Goal: Information Seeking & Learning: Learn about a topic

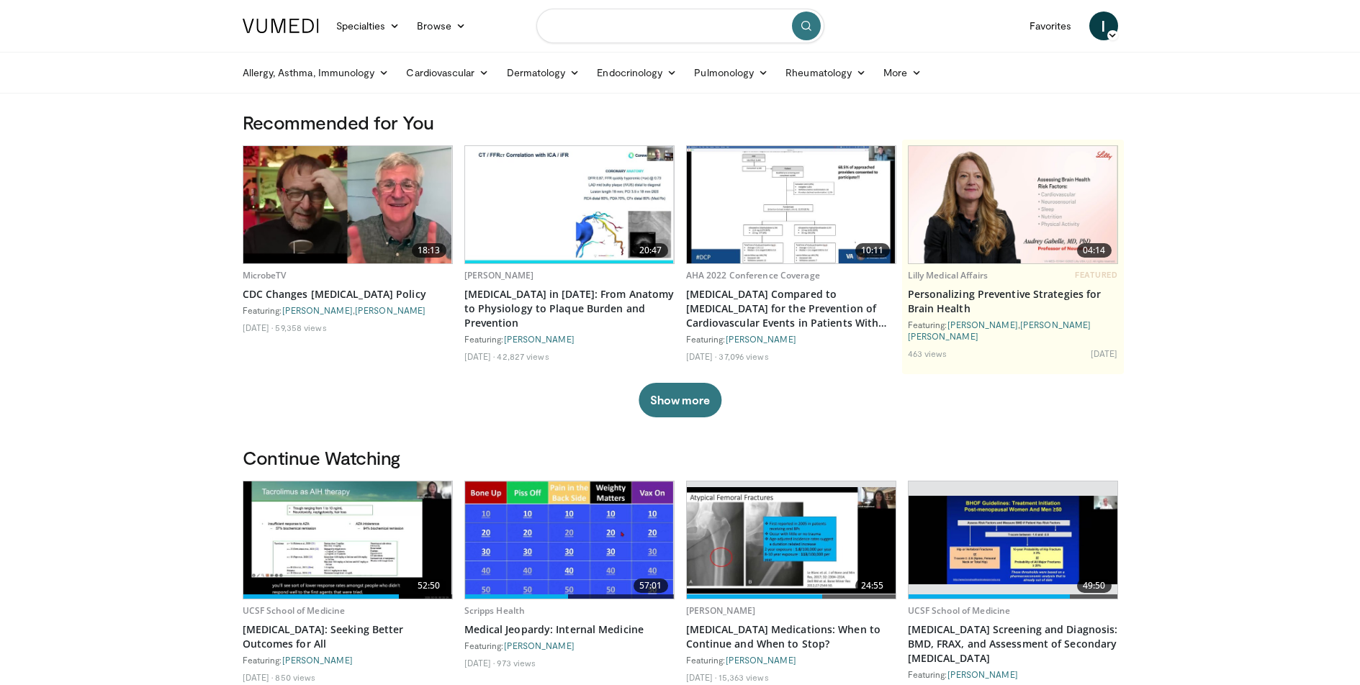
click at [604, 26] on input "Search topics, interventions" at bounding box center [680, 26] width 288 height 35
type input "**********"
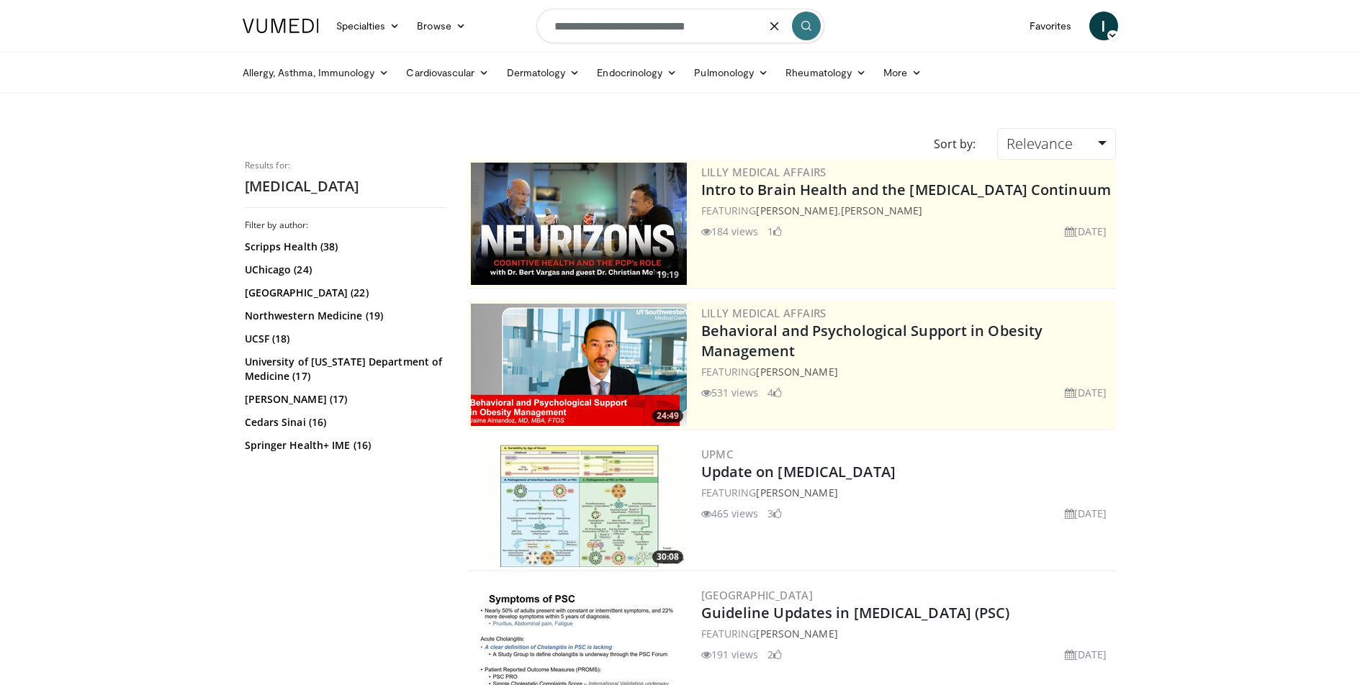
click at [711, 22] on input "**********" at bounding box center [680, 26] width 288 height 35
click at [710, 22] on input "**********" at bounding box center [680, 26] width 288 height 35
click at [692, 27] on input "**********" at bounding box center [680, 26] width 288 height 35
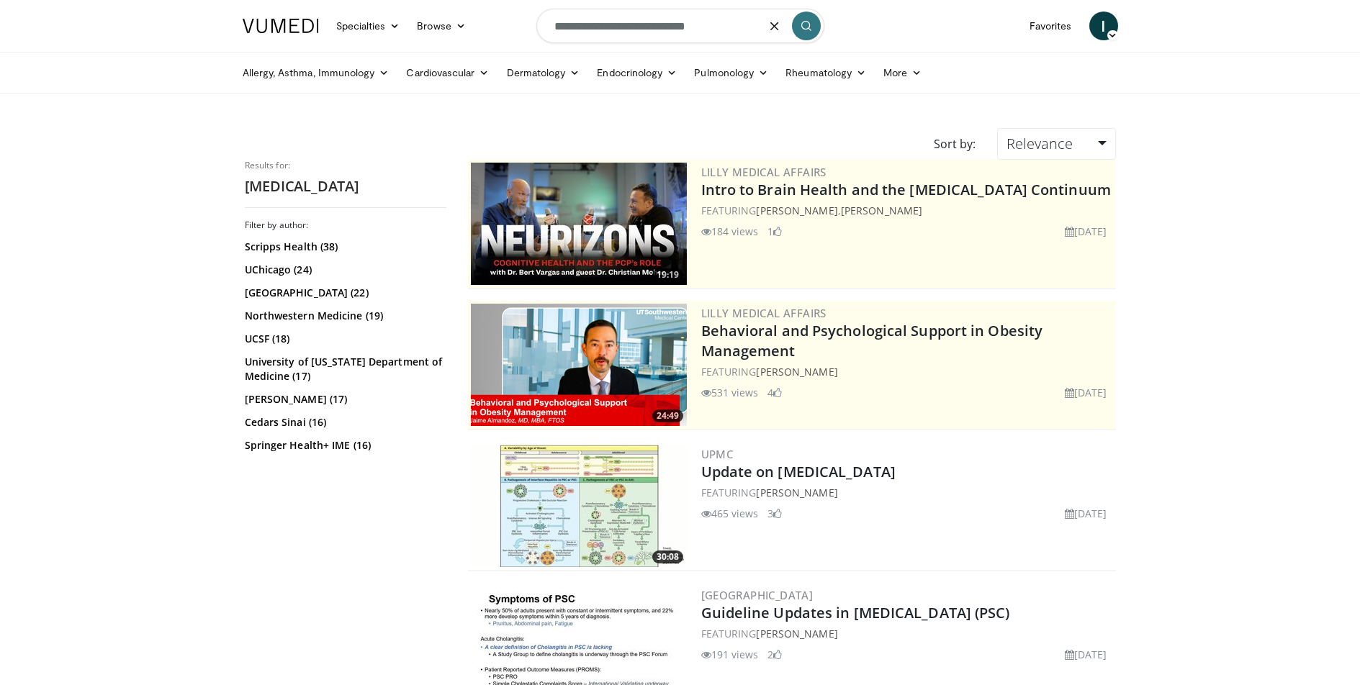
click at [692, 27] on input "**********" at bounding box center [680, 26] width 288 height 35
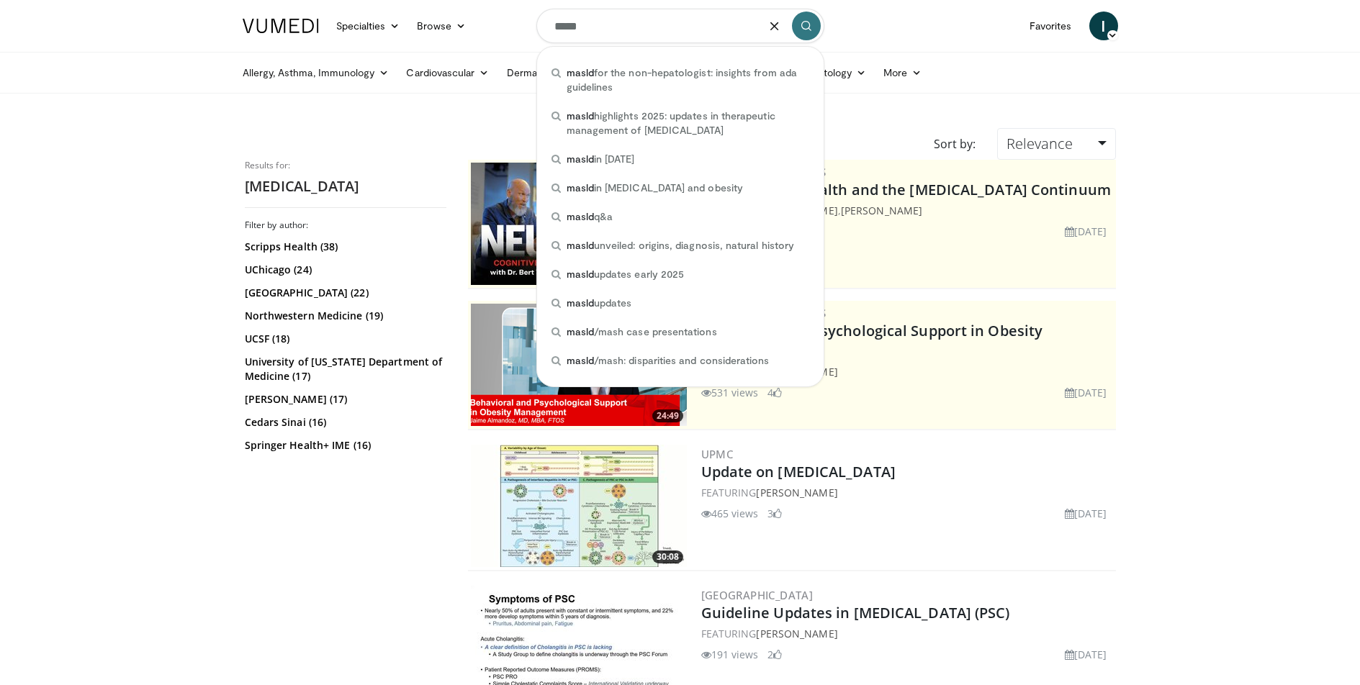
type input "*****"
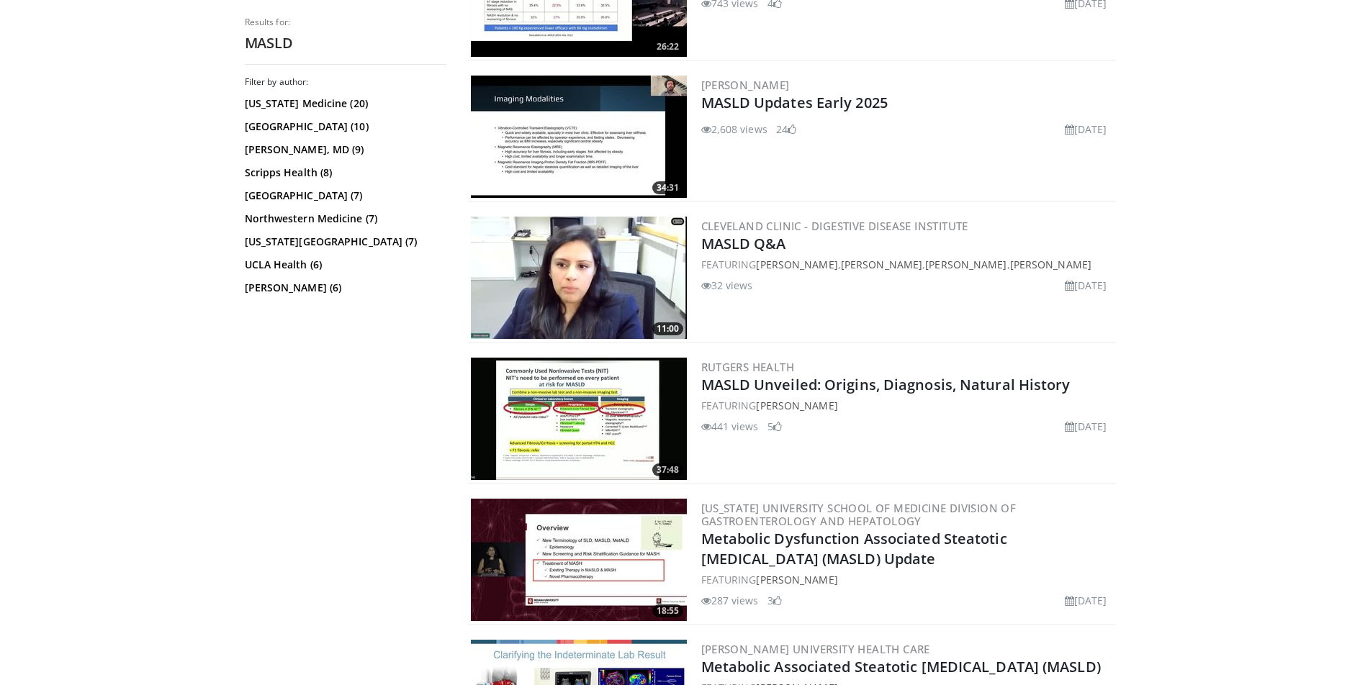
scroll to position [579, 0]
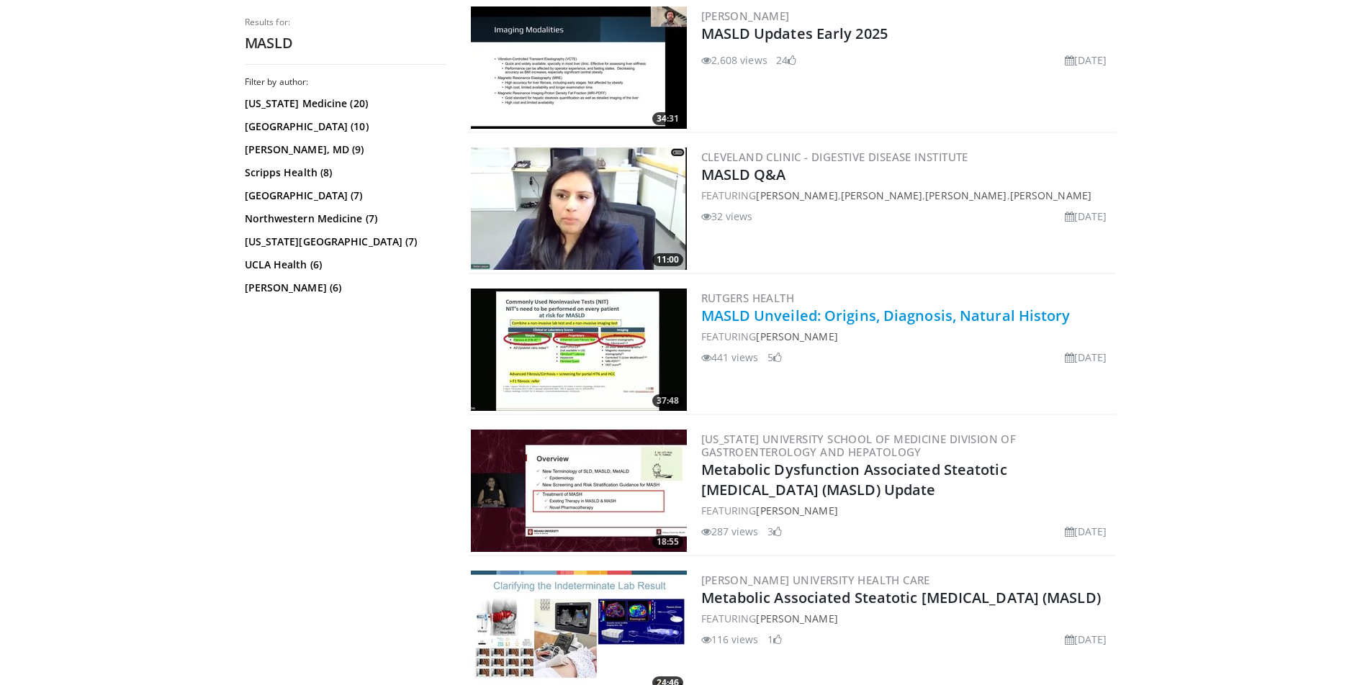
click at [876, 320] on link "MASLD Unveiled: Origins, Diagnosis, Natural History" at bounding box center [885, 315] width 369 height 19
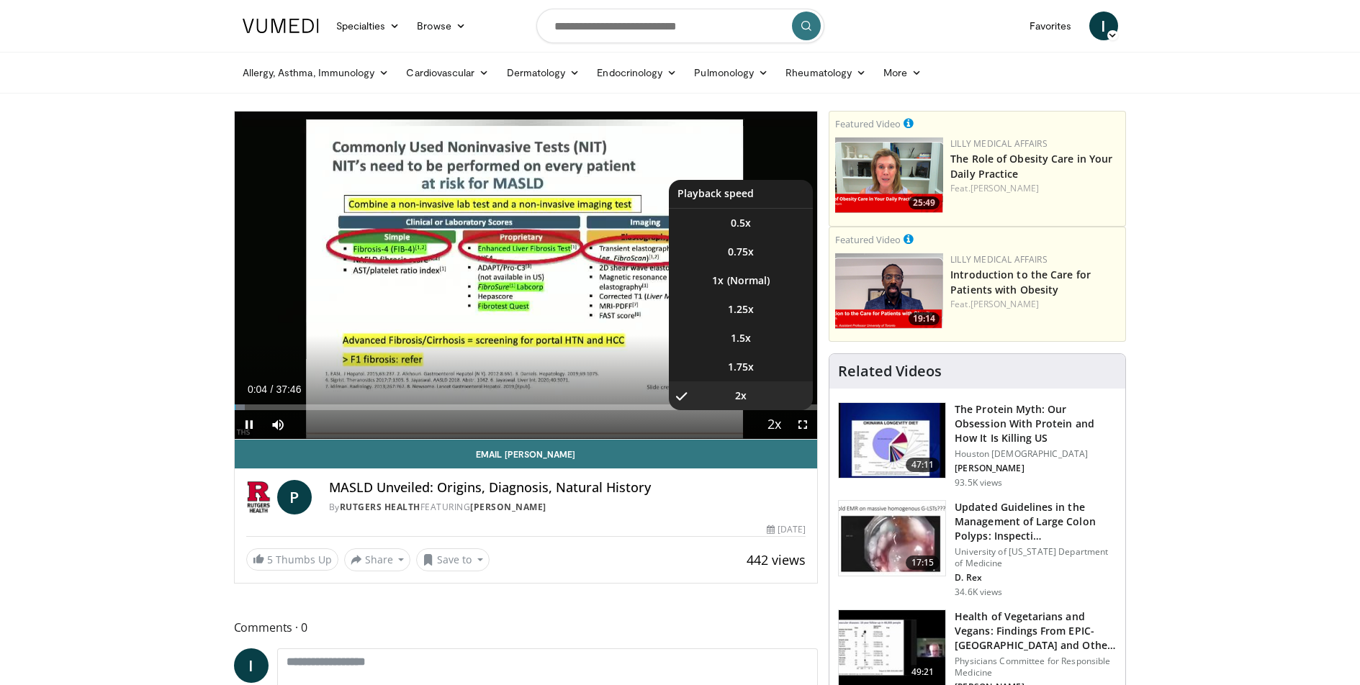
click at [769, 426] on span "Video Player" at bounding box center [774, 425] width 20 height 29
click at [756, 334] on li "1.5x" at bounding box center [741, 338] width 144 height 29
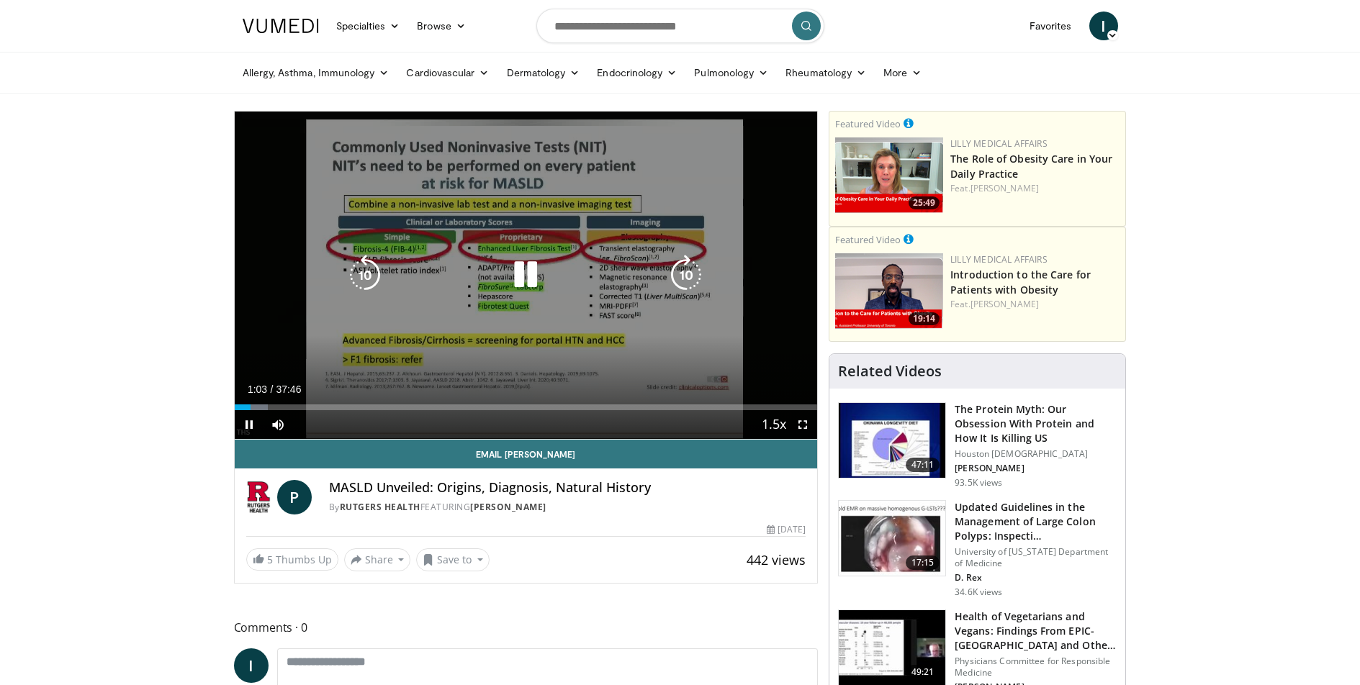
click at [541, 271] on icon "Video Player" at bounding box center [525, 275] width 40 height 40
click at [524, 214] on div "10 seconds Tap to unmute" at bounding box center [526, 275] width 583 height 327
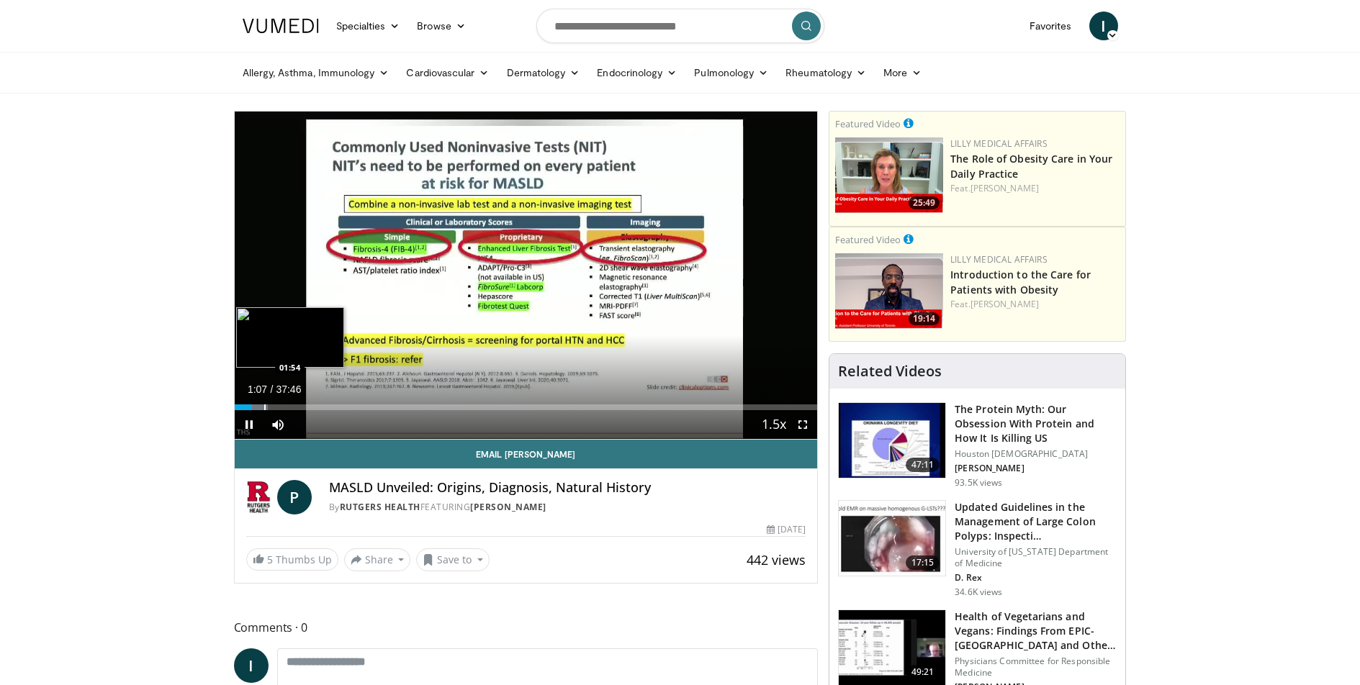
click at [264, 408] on div "Progress Bar" at bounding box center [264, 407] width 1 height 6
click at [280, 410] on div "Progress Bar" at bounding box center [280, 407] width 1 height 6
click at [302, 409] on div "Progress Bar" at bounding box center [302, 407] width 1 height 6
click at [327, 404] on div "Progress Bar" at bounding box center [327, 407] width 1 height 6
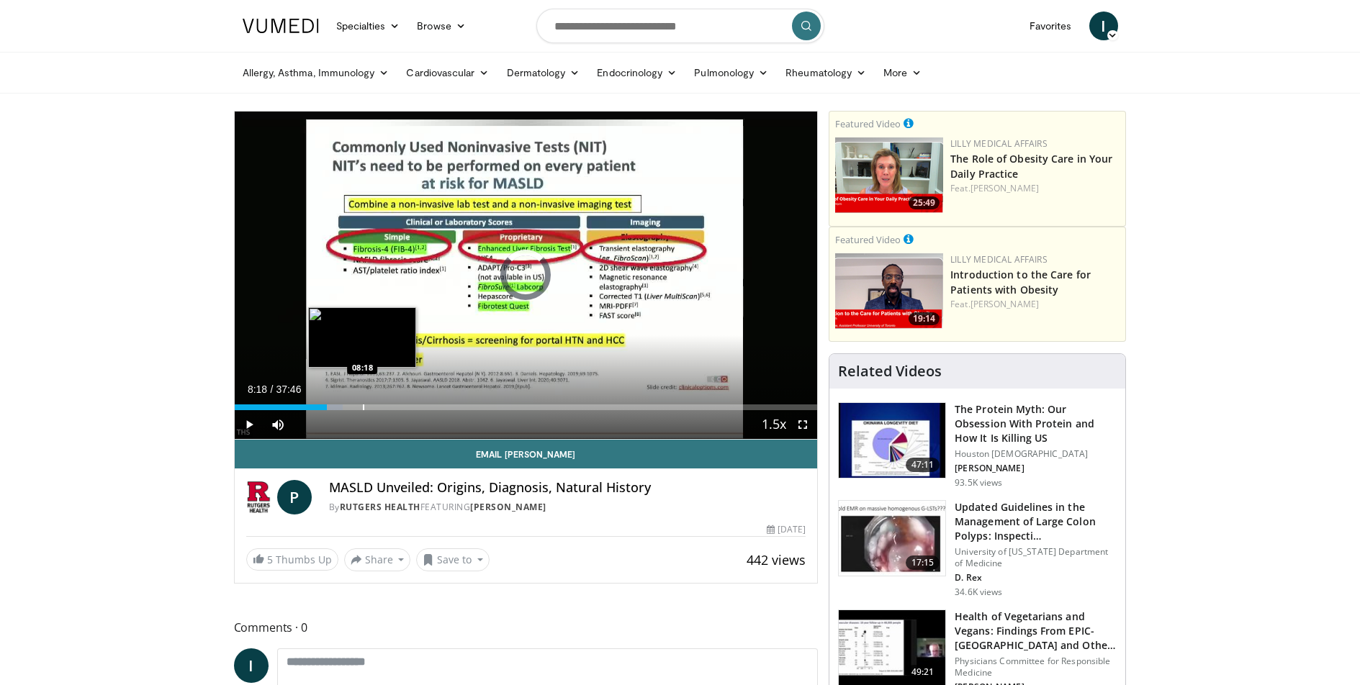
click at [363, 404] on div "Progress Bar" at bounding box center [363, 407] width 1 height 6
click at [384, 408] on div "Progress Bar" at bounding box center [384, 407] width 1 height 6
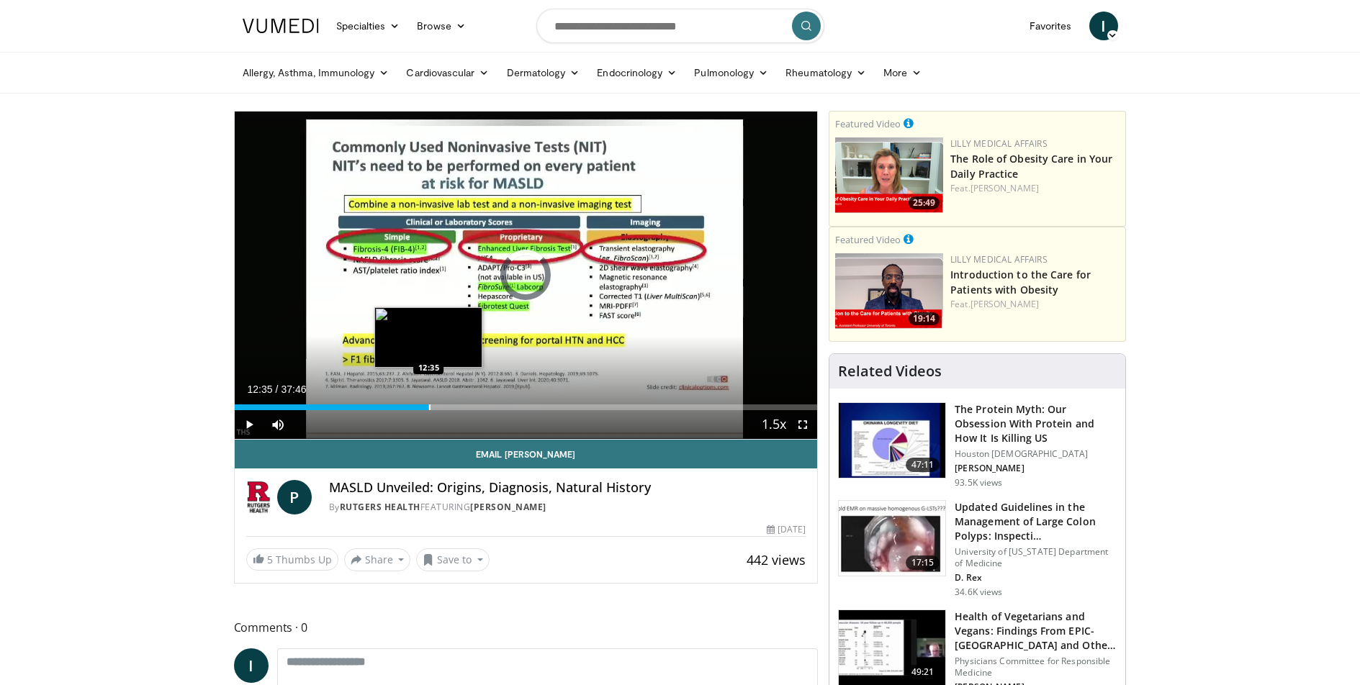
click at [429, 408] on div "Progress Bar" at bounding box center [429, 407] width 1 height 6
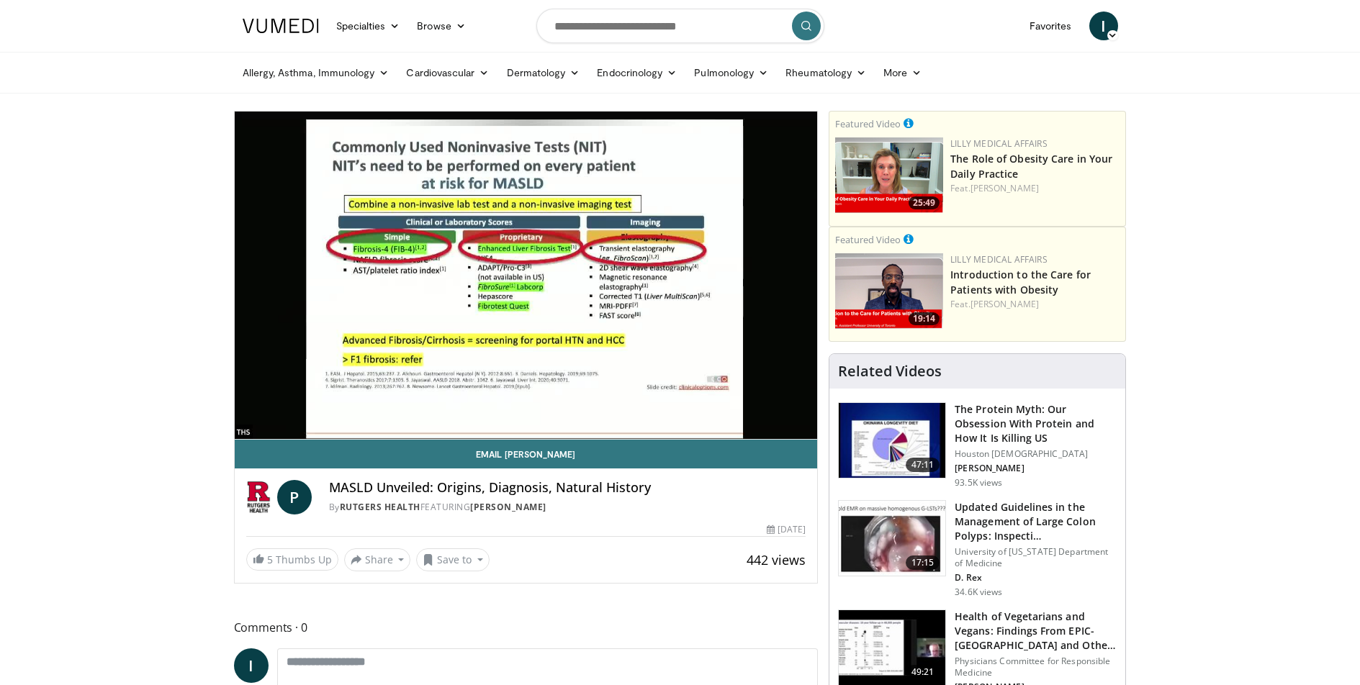
click at [337, 295] on div "10 seconds Tap to unmute" at bounding box center [526, 275] width 583 height 327
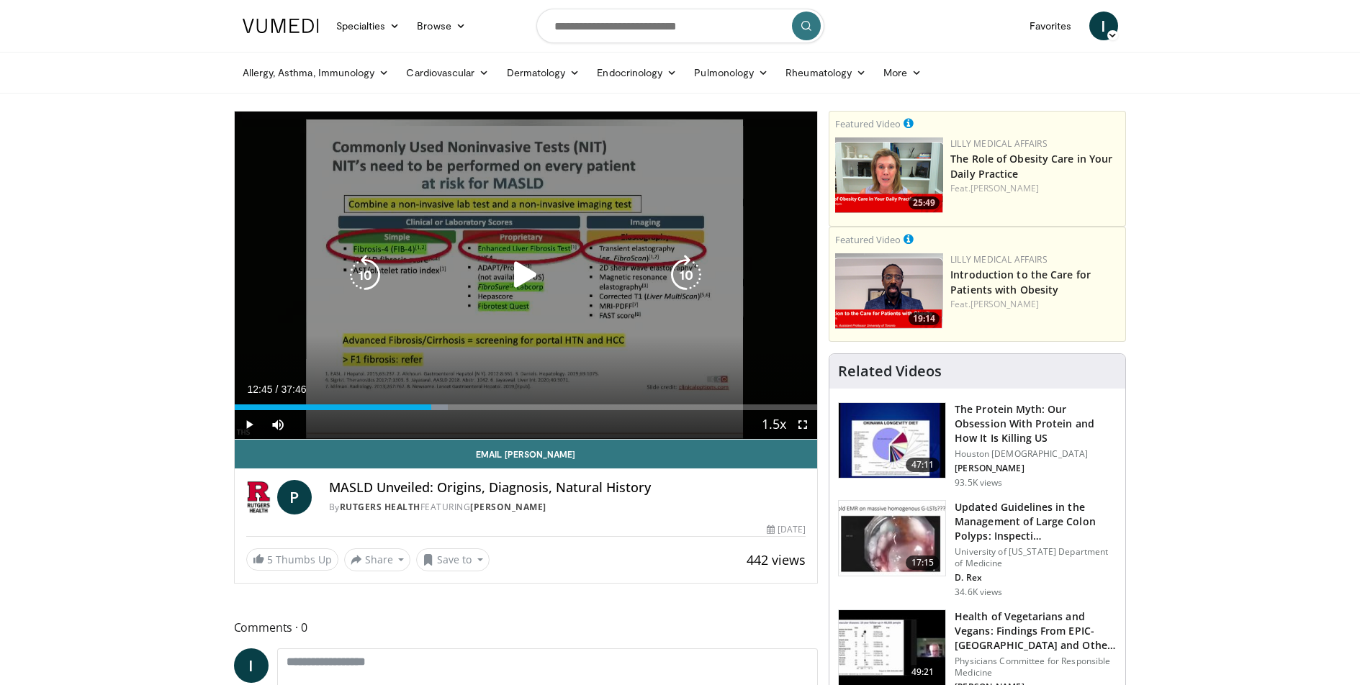
click at [530, 222] on div "10 seconds Tap to unmute" at bounding box center [526, 275] width 583 height 327
click at [579, 294] on div "10 seconds Tap to unmute" at bounding box center [526, 275] width 583 height 327
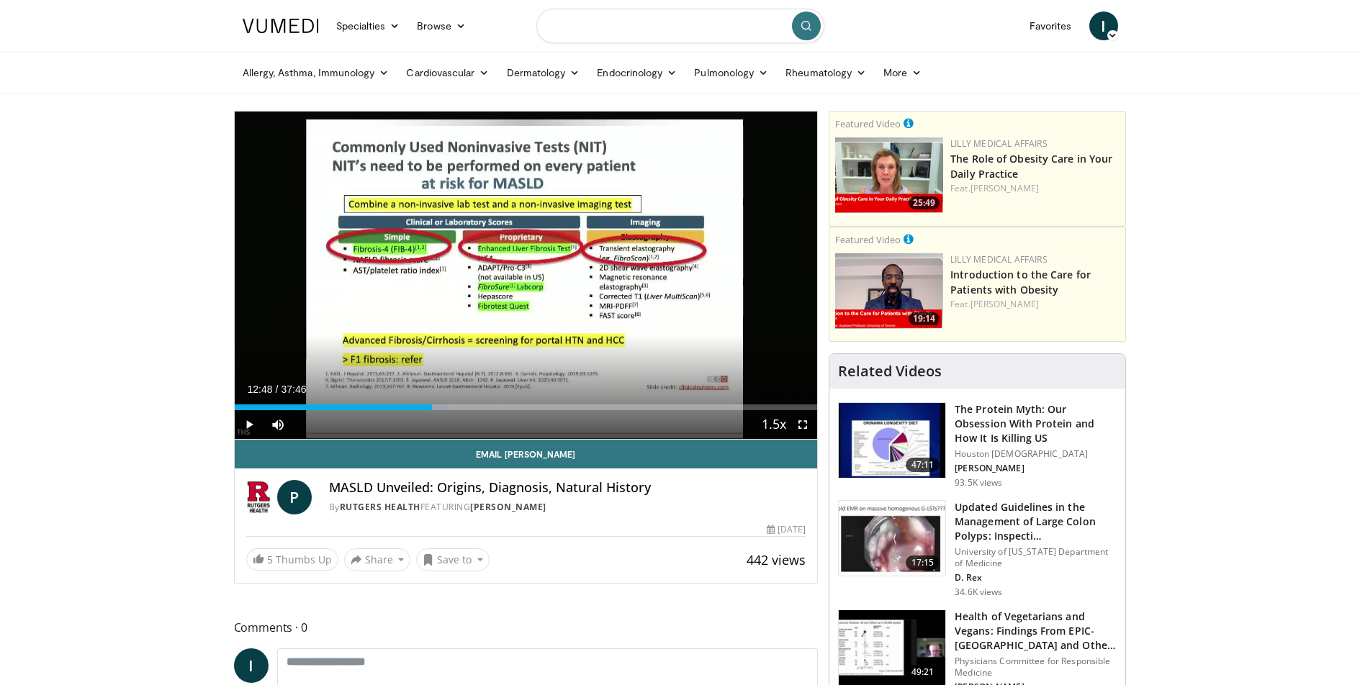
click at [588, 31] on input "Search topics, interventions" at bounding box center [680, 26] width 288 height 35
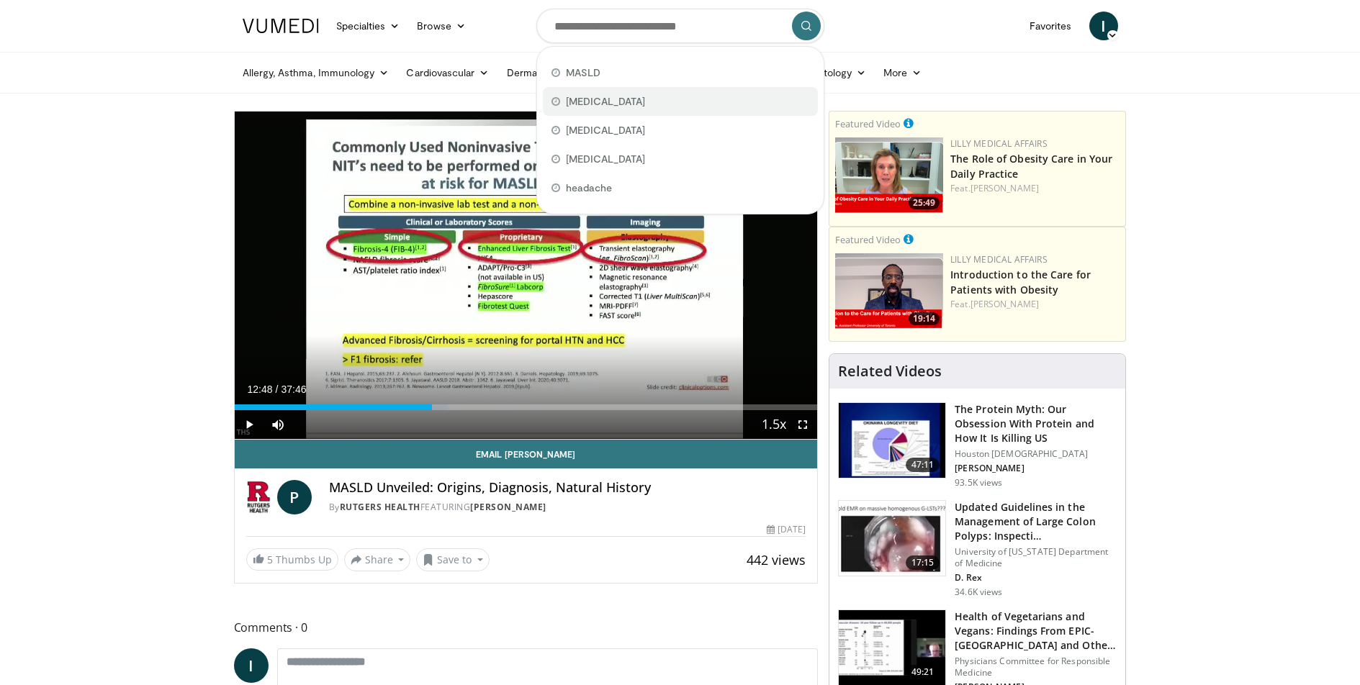
click at [645, 105] on span "primary sclerosing cholangitis" at bounding box center [606, 101] width 80 height 14
type input "**********"
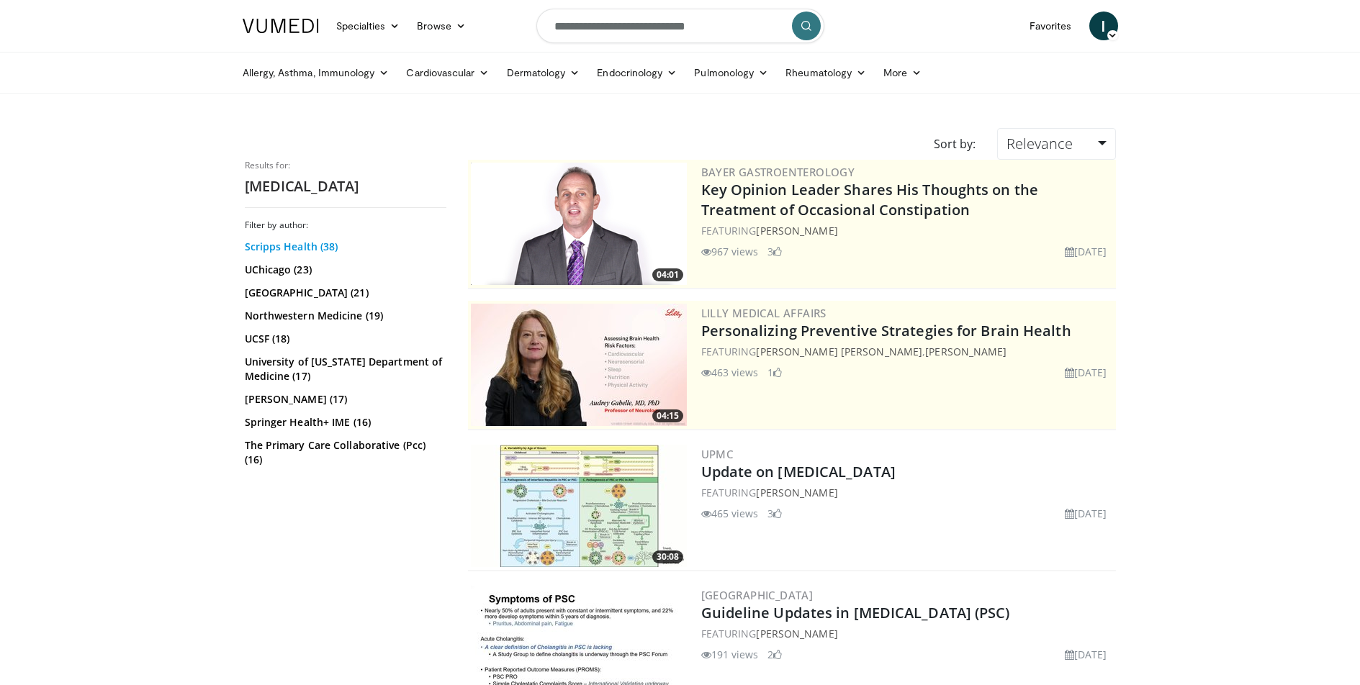
click at [299, 254] on link "Scripps Health (38)" at bounding box center [344, 247] width 198 height 14
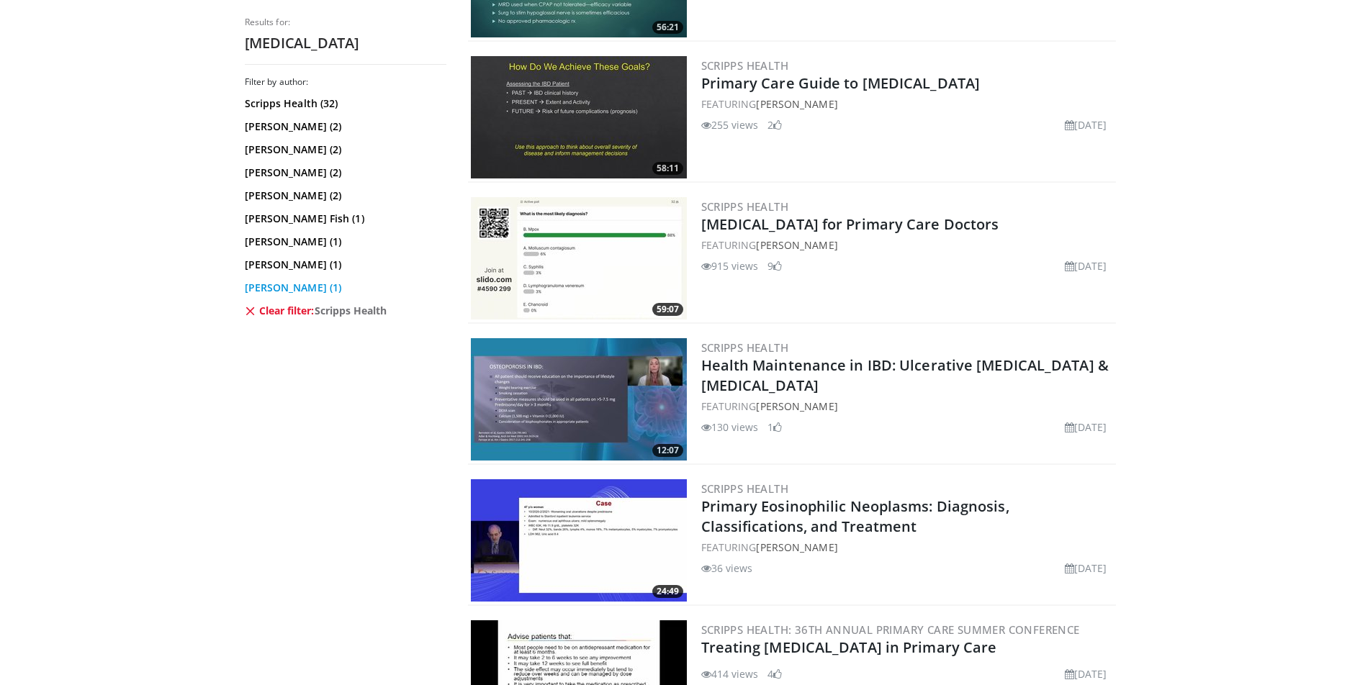
scroll to position [761, 0]
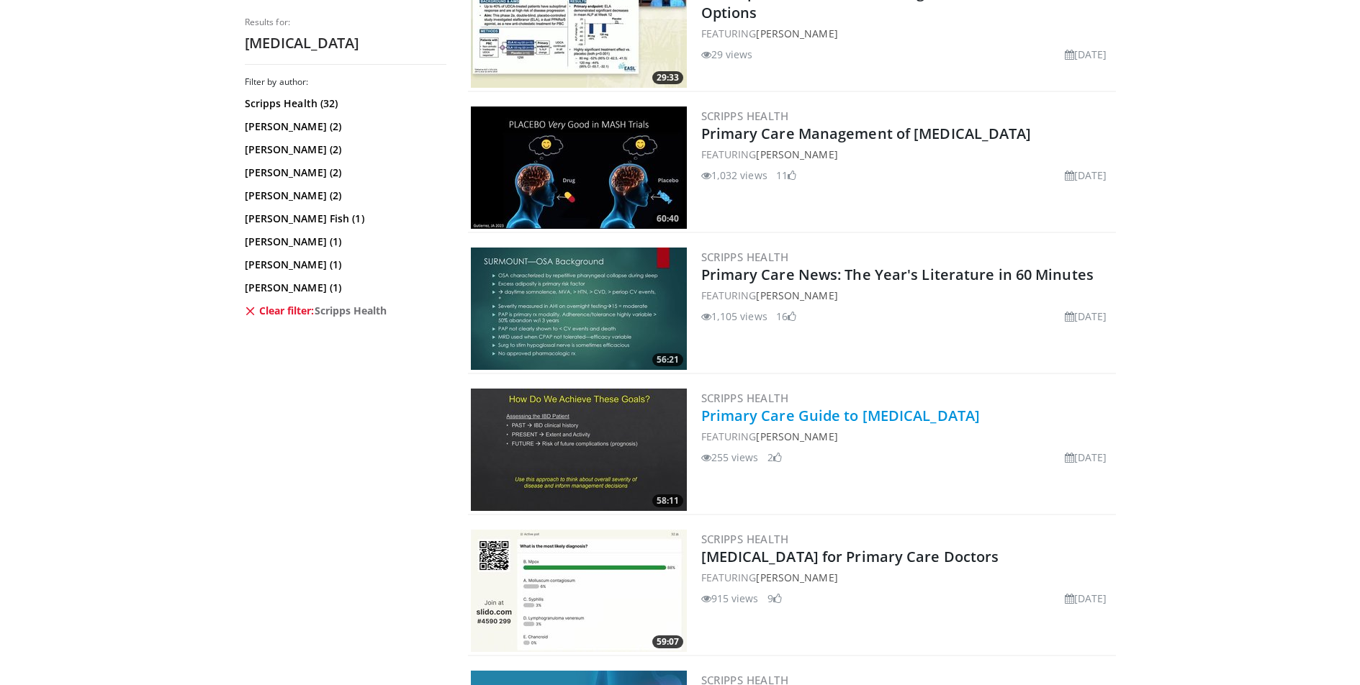
click at [810, 416] on link "Primary Care Guide to [MEDICAL_DATA]" at bounding box center [840, 415] width 279 height 19
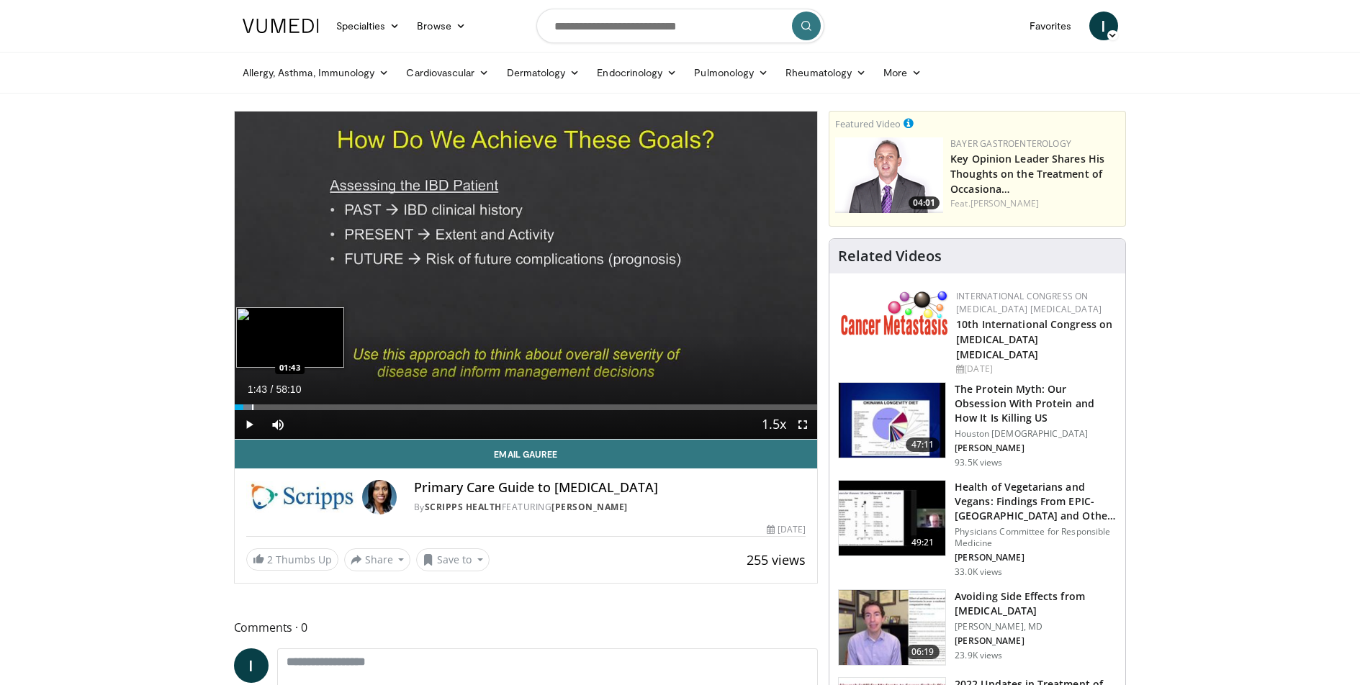
click at [252, 407] on div "Progress Bar" at bounding box center [252, 407] width 1 height 6
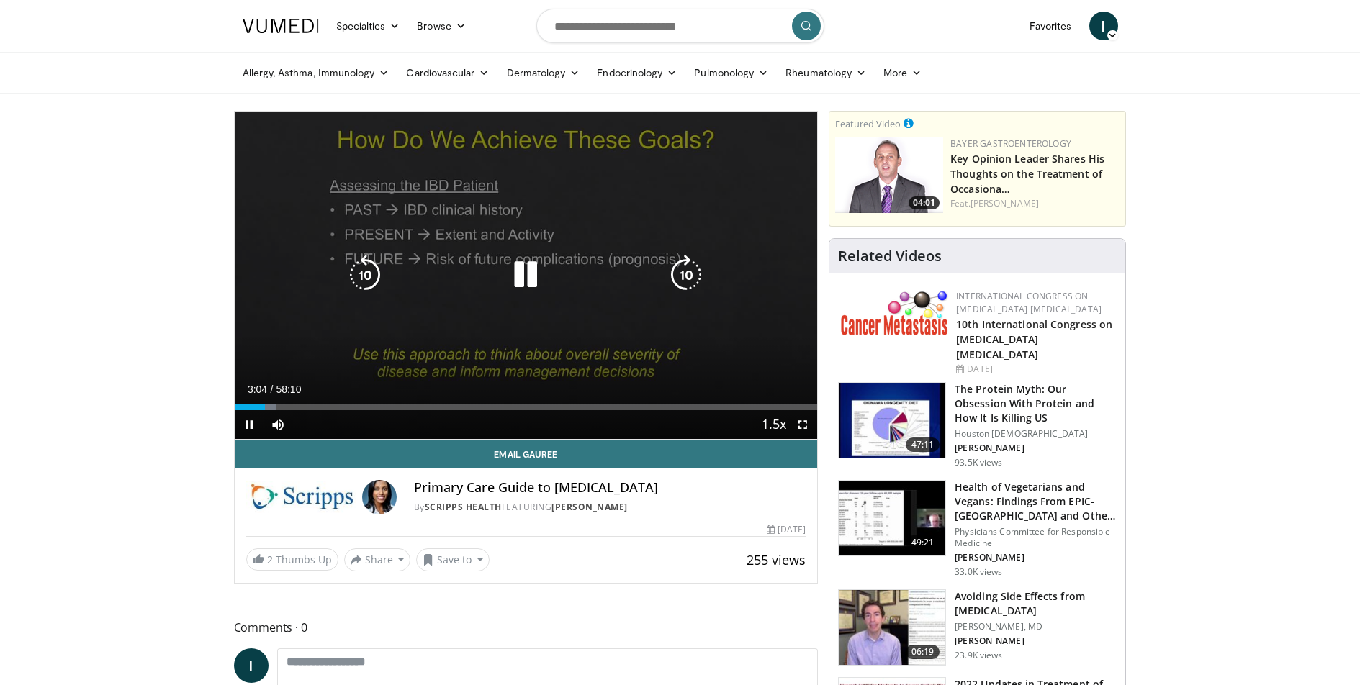
click at [551, 243] on div "10 seconds Tap to unmute" at bounding box center [526, 275] width 583 height 327
click at [508, 240] on div "10 seconds Tap to unmute" at bounding box center [526, 275] width 583 height 327
click at [525, 263] on icon "Video Player" at bounding box center [525, 275] width 40 height 40
click at [525, 279] on icon "Video Player" at bounding box center [525, 275] width 40 height 40
click at [644, 246] on div "10 seconds Tap to unmute" at bounding box center [526, 275] width 583 height 327
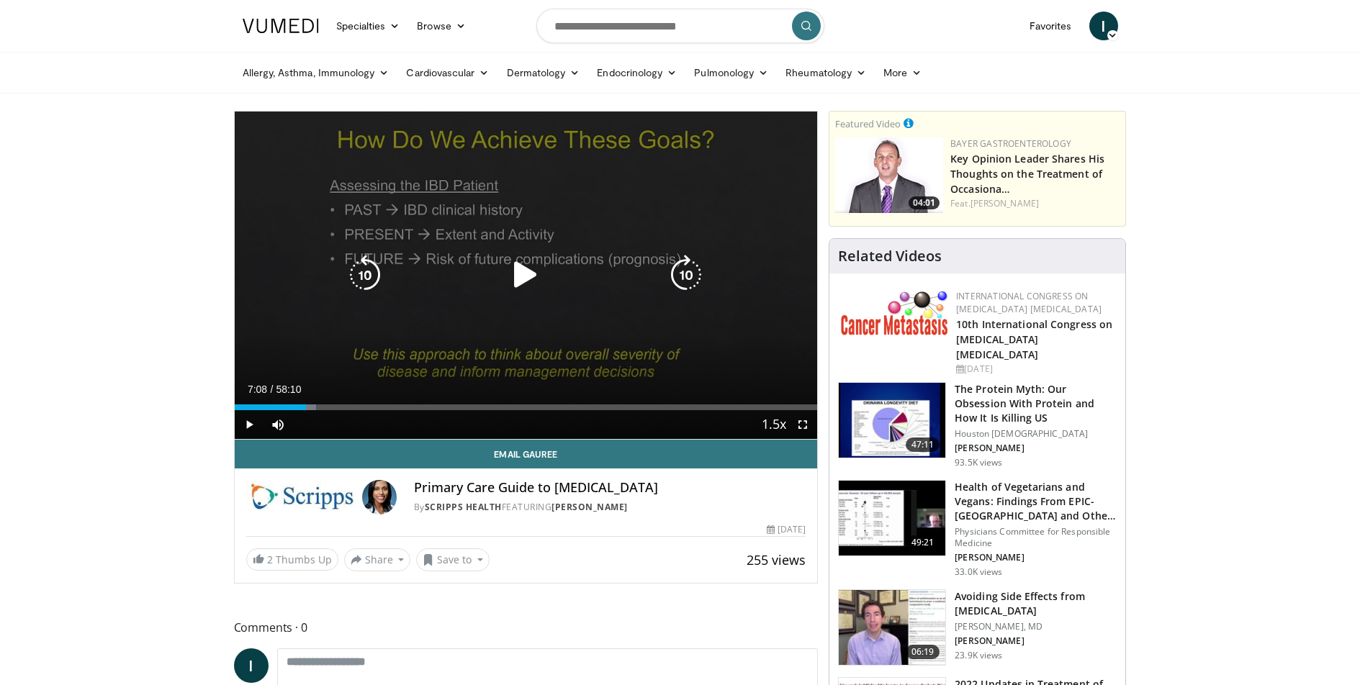
click at [542, 163] on div "10 seconds Tap to unmute" at bounding box center [526, 275] width 583 height 327
click at [543, 194] on div "10 seconds Tap to unmute" at bounding box center [526, 275] width 583 height 327
click at [524, 252] on div "10 seconds Tap to unmute" at bounding box center [526, 275] width 583 height 327
click at [532, 268] on icon "Video Player" at bounding box center [525, 275] width 40 height 40
click at [530, 263] on icon "Video Player" at bounding box center [525, 275] width 40 height 40
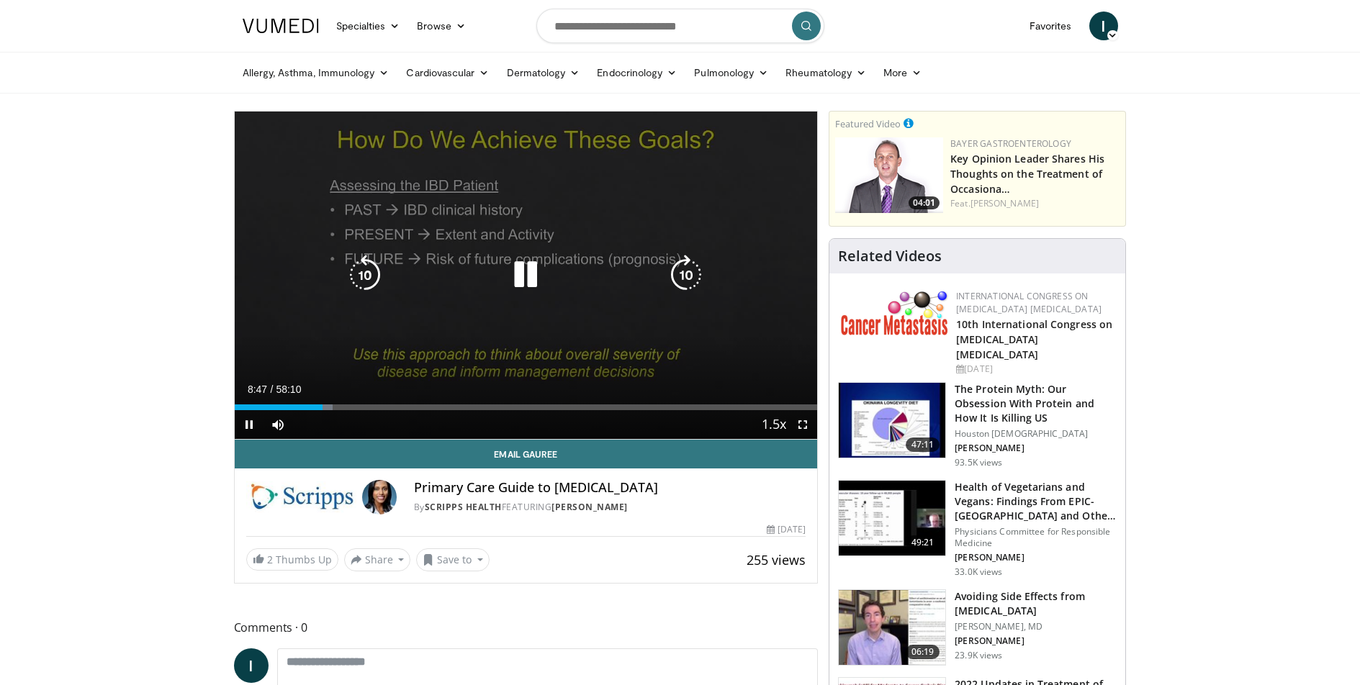
click at [544, 256] on icon "Video Player" at bounding box center [525, 275] width 40 height 40
click at [513, 282] on icon "Video Player" at bounding box center [525, 275] width 40 height 40
click at [520, 276] on icon "Video Player" at bounding box center [525, 275] width 40 height 40
click at [538, 280] on icon "Video Player" at bounding box center [525, 275] width 40 height 40
click at [527, 279] on icon "Video Player" at bounding box center [525, 275] width 40 height 40
